Goal: Navigation & Orientation: Find specific page/section

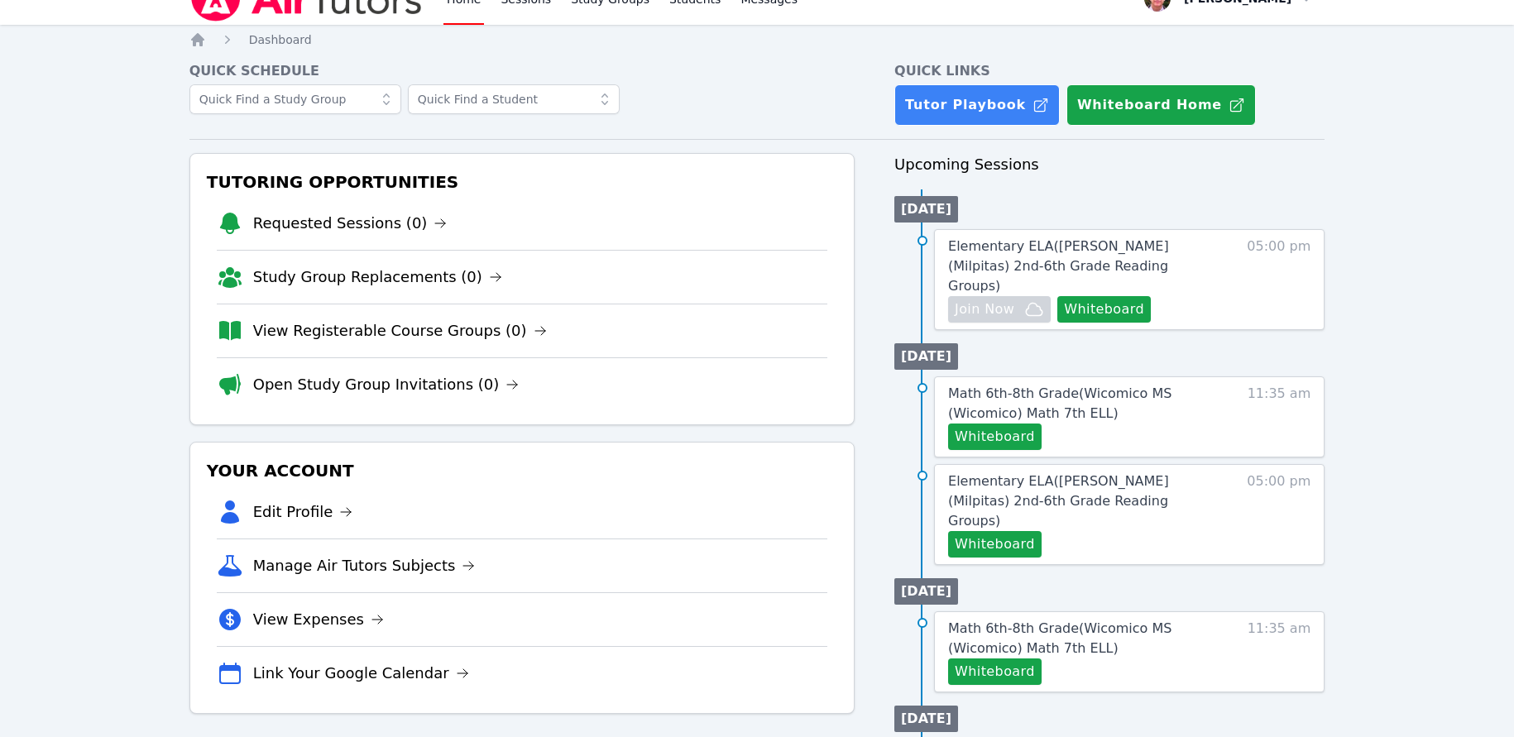
scroll to position [31, 0]
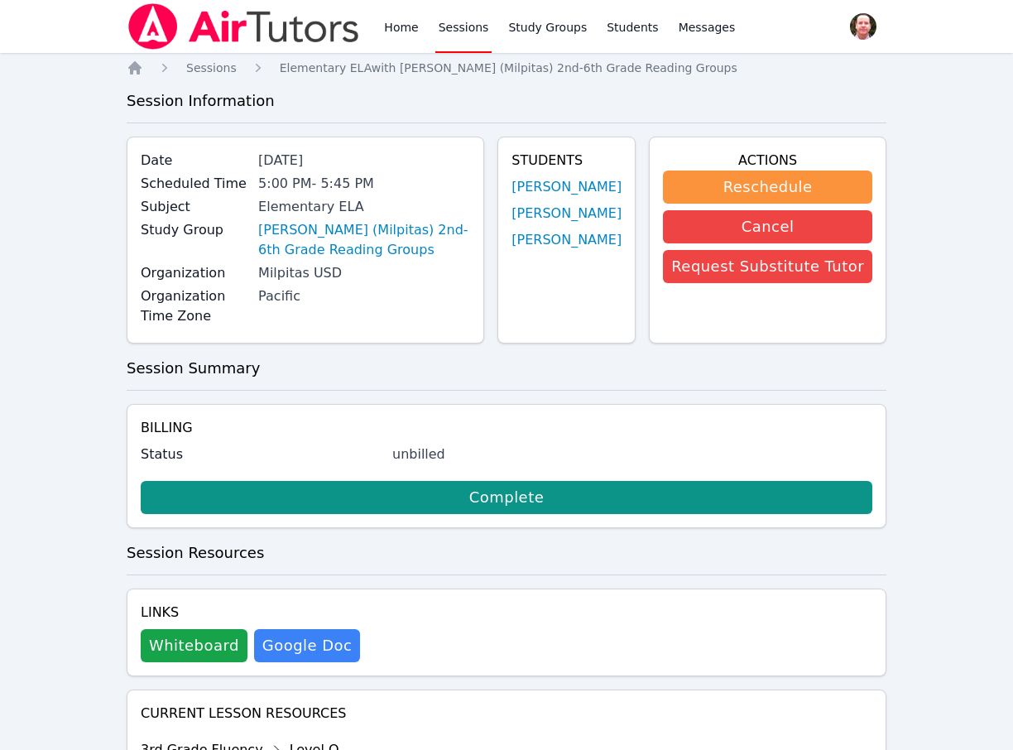
scroll to position [2356, 0]
